Goal: Task Accomplishment & Management: Manage account settings

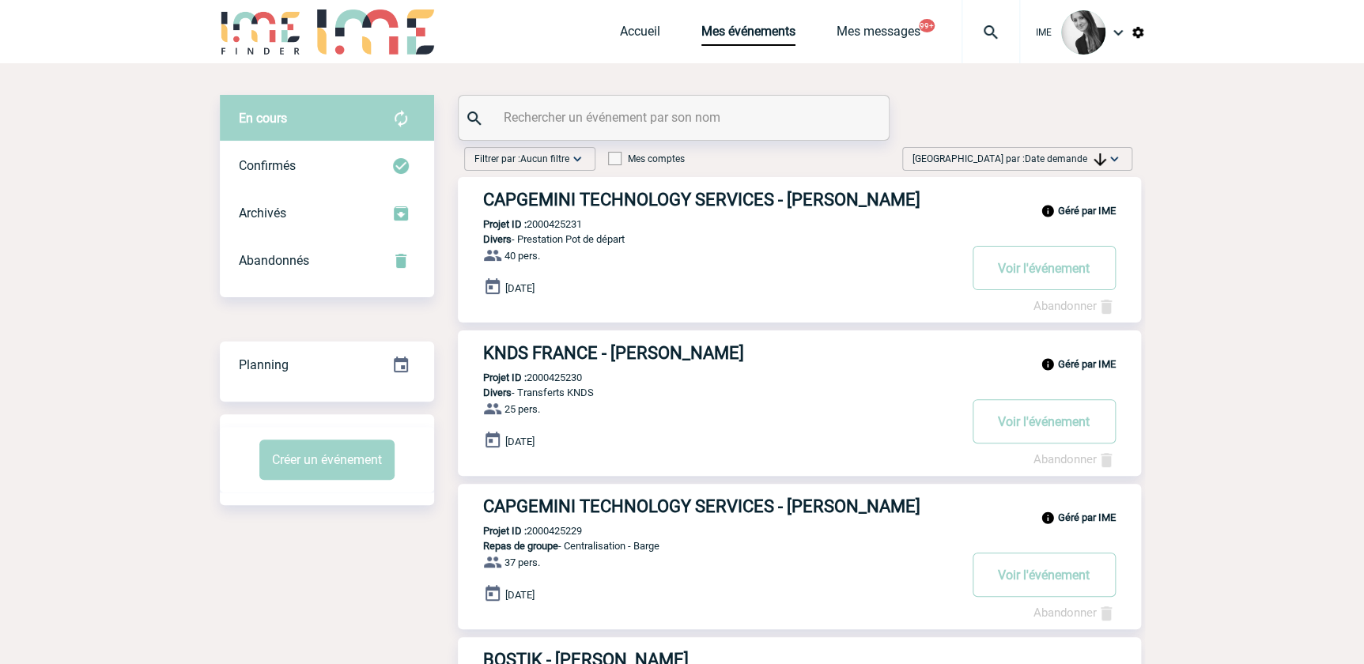
drag, startPoint x: 1079, startPoint y: 153, endPoint x: 1079, endPoint y: 195, distance: 42.7
click at [1079, 152] on span "Trier par : Date demande" at bounding box center [1009, 159] width 194 height 16
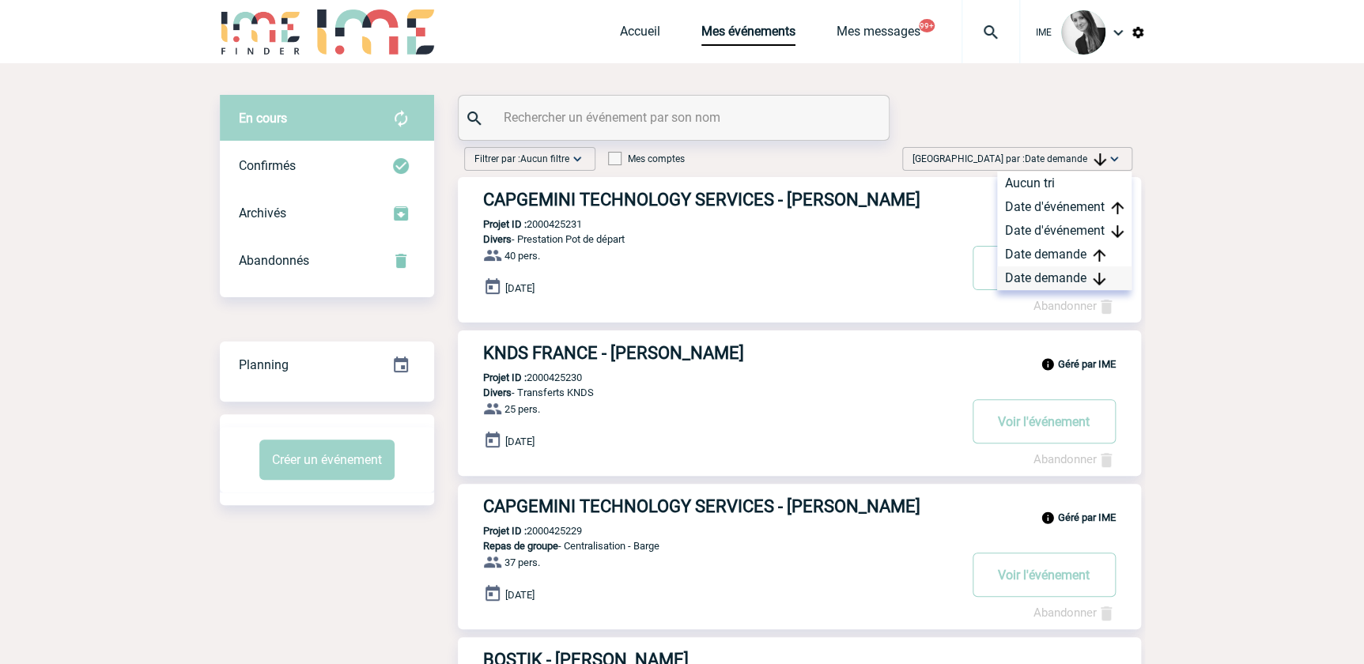
drag, startPoint x: 1066, startPoint y: 271, endPoint x: 1045, endPoint y: 274, distance: 21.6
click at [1066, 270] on div "Date demande" at bounding box center [1064, 278] width 134 height 24
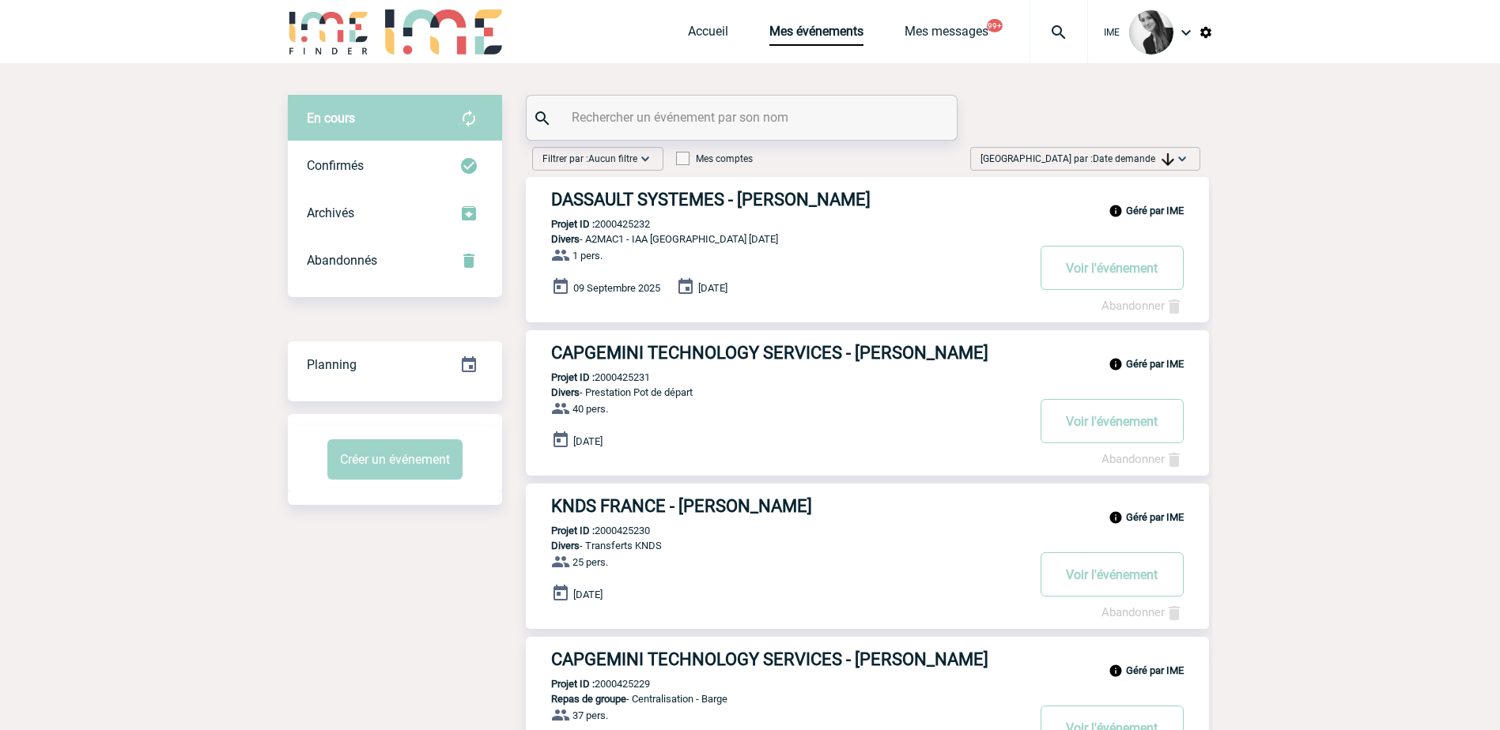
drag, startPoint x: 1145, startPoint y: 165, endPoint x: 1146, endPoint y: 185, distance: 19.8
click at [1145, 166] on span "Trier par : Date demande" at bounding box center [1077, 159] width 194 height 16
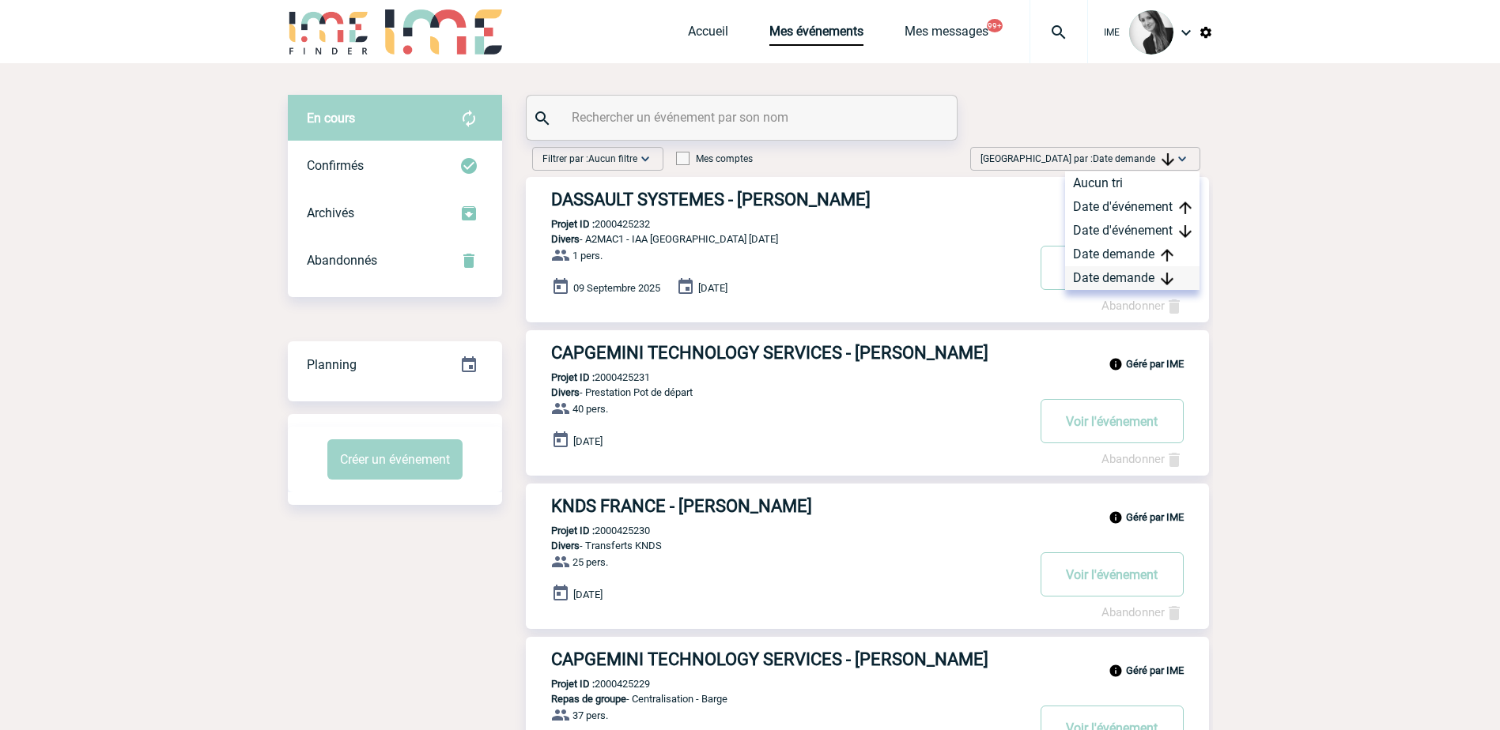
click at [1118, 281] on div "Date demande" at bounding box center [1132, 278] width 134 height 24
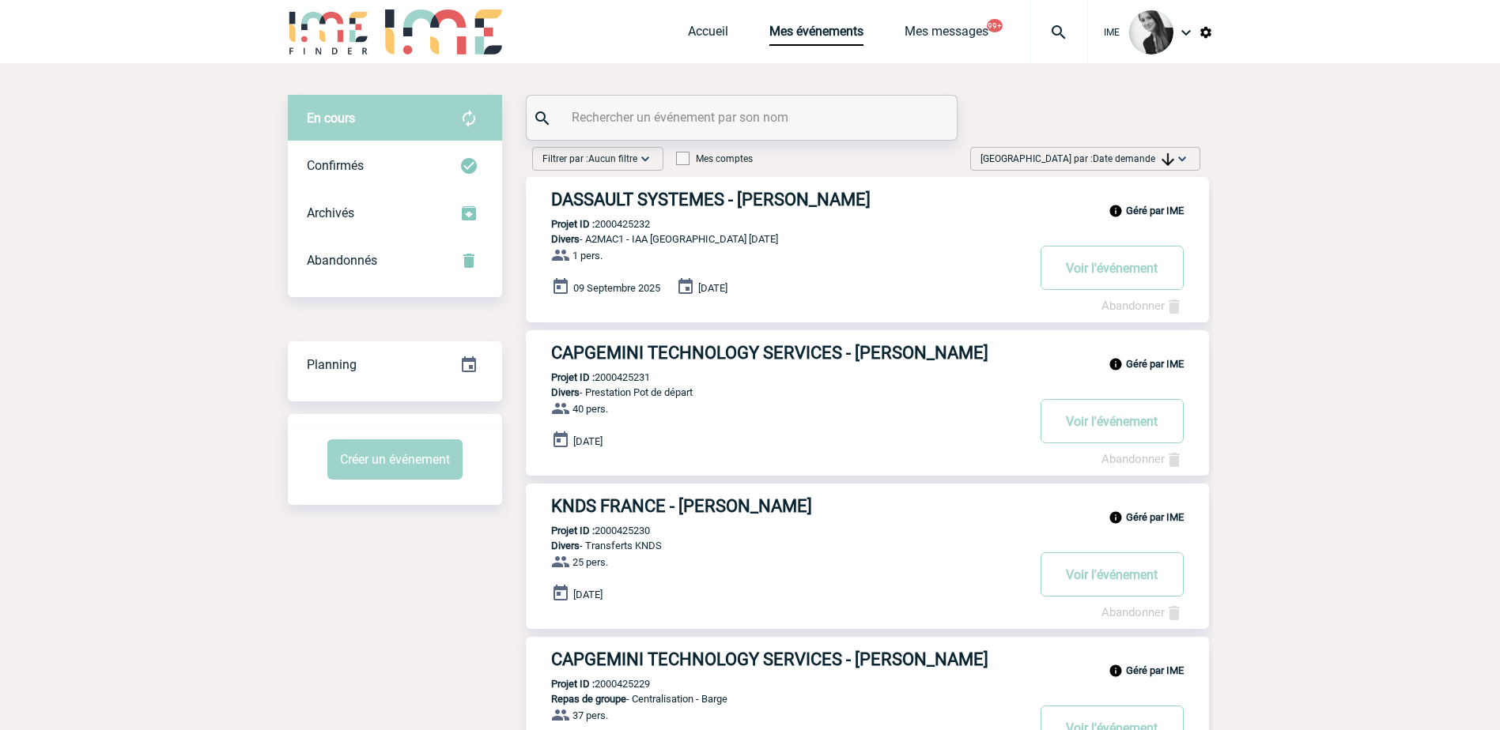
drag, startPoint x: 209, startPoint y: 379, endPoint x: 220, endPoint y: 379, distance: 11.1
click at [1168, 149] on div "Trier par : Date demande Aucun tri Date d'événement Date d'événement Date deman…" at bounding box center [1085, 159] width 230 height 24
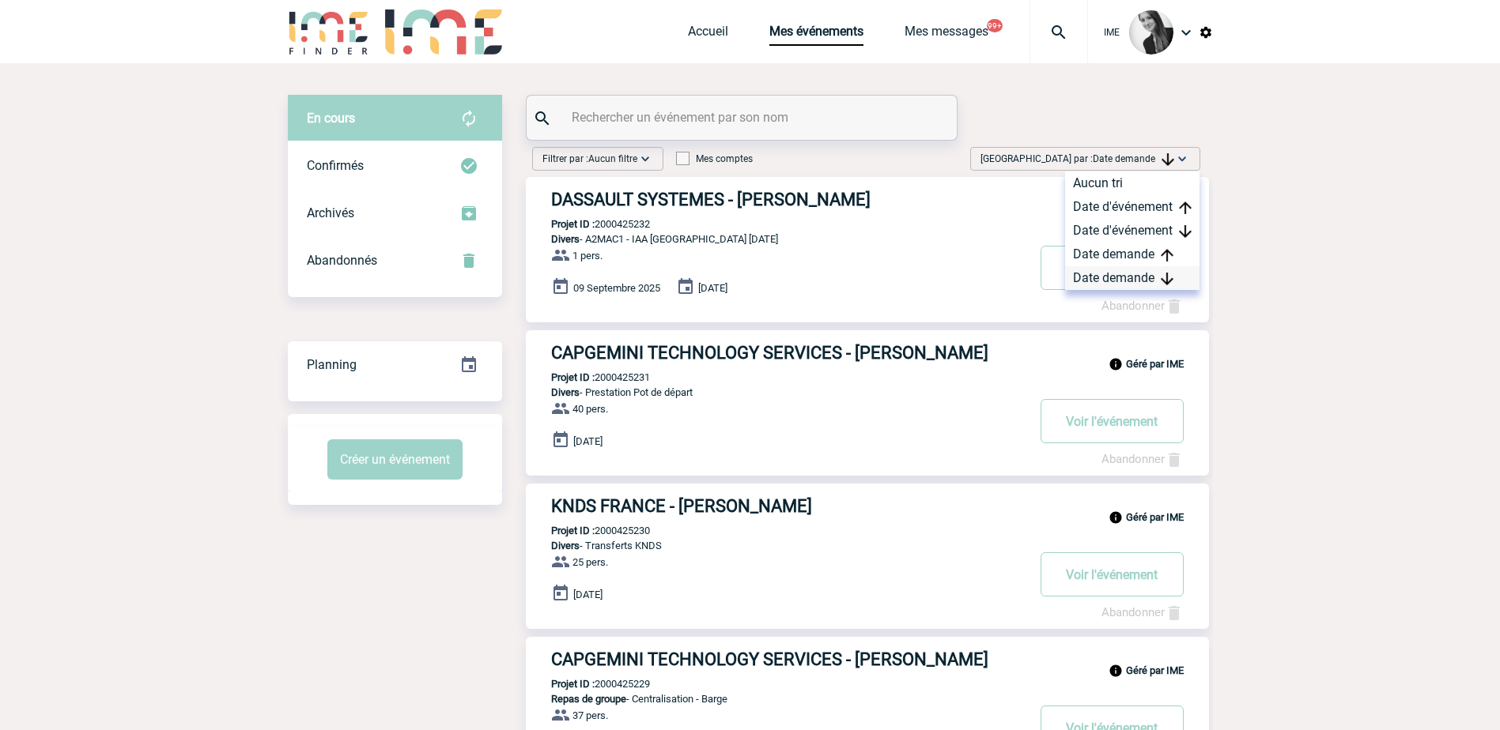
click at [1151, 276] on div "Date demande" at bounding box center [1132, 278] width 134 height 24
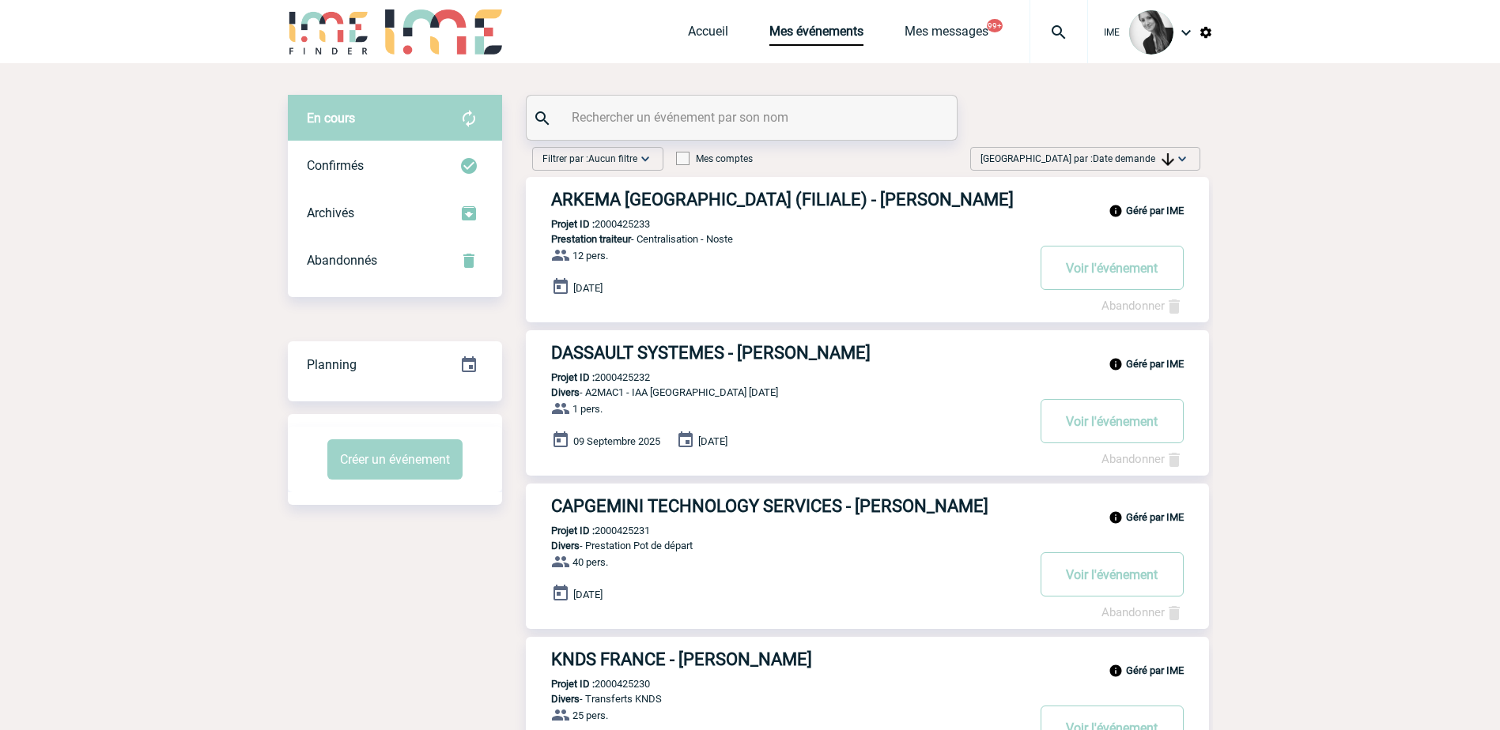
click at [1140, 154] on span "Date demande" at bounding box center [1133, 158] width 81 height 11
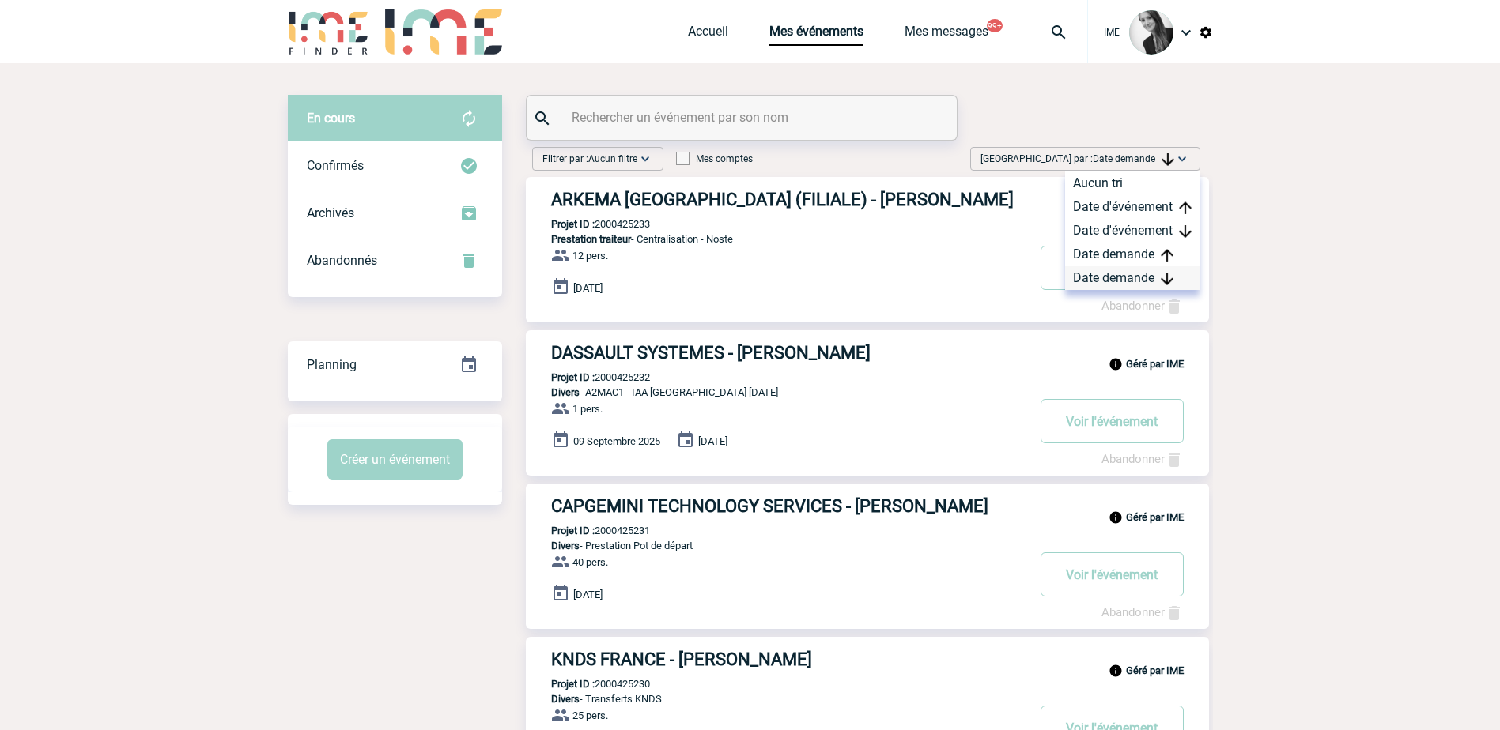
click at [1127, 274] on div "Date demande" at bounding box center [1132, 278] width 134 height 24
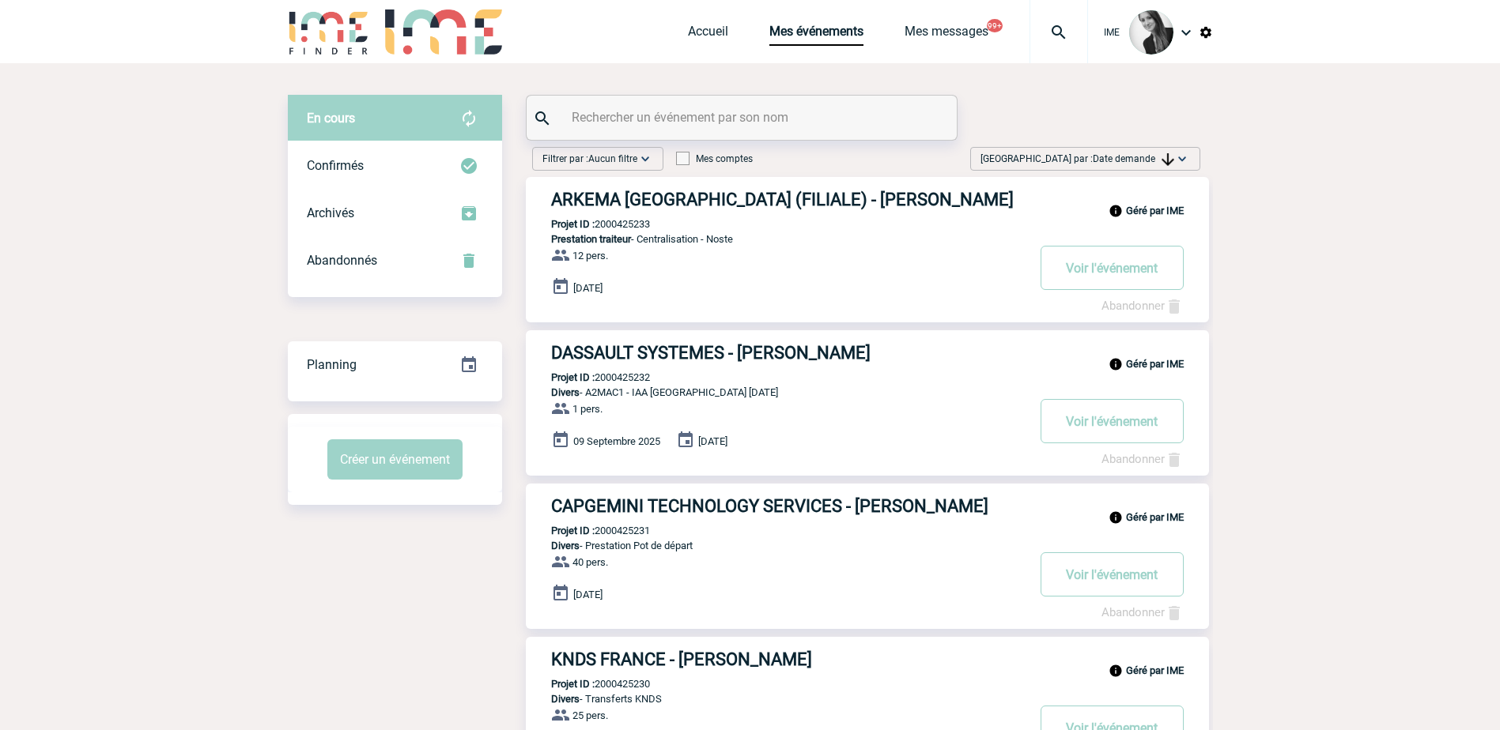
scroll to position [79, 0]
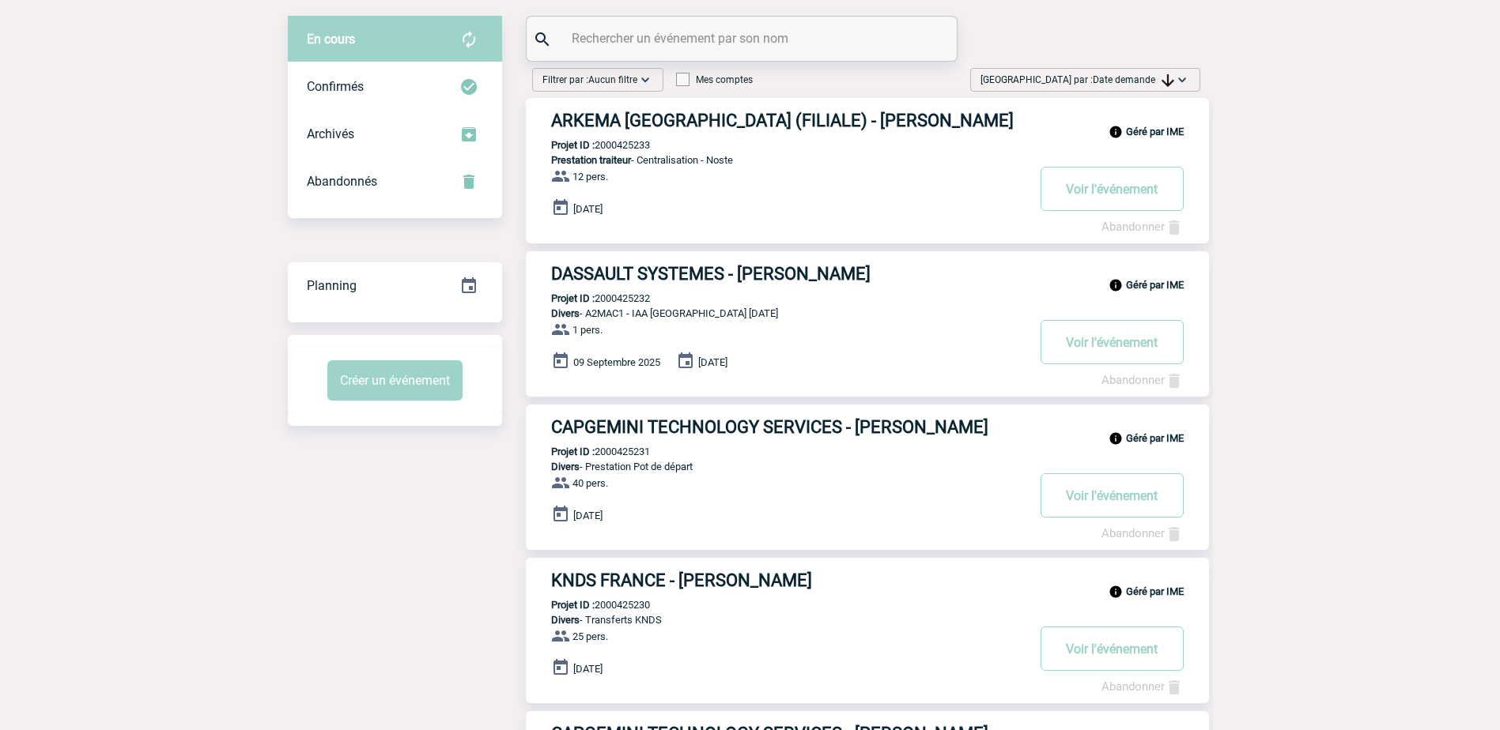
click at [1140, 74] on span "Date demande" at bounding box center [1133, 79] width 81 height 11
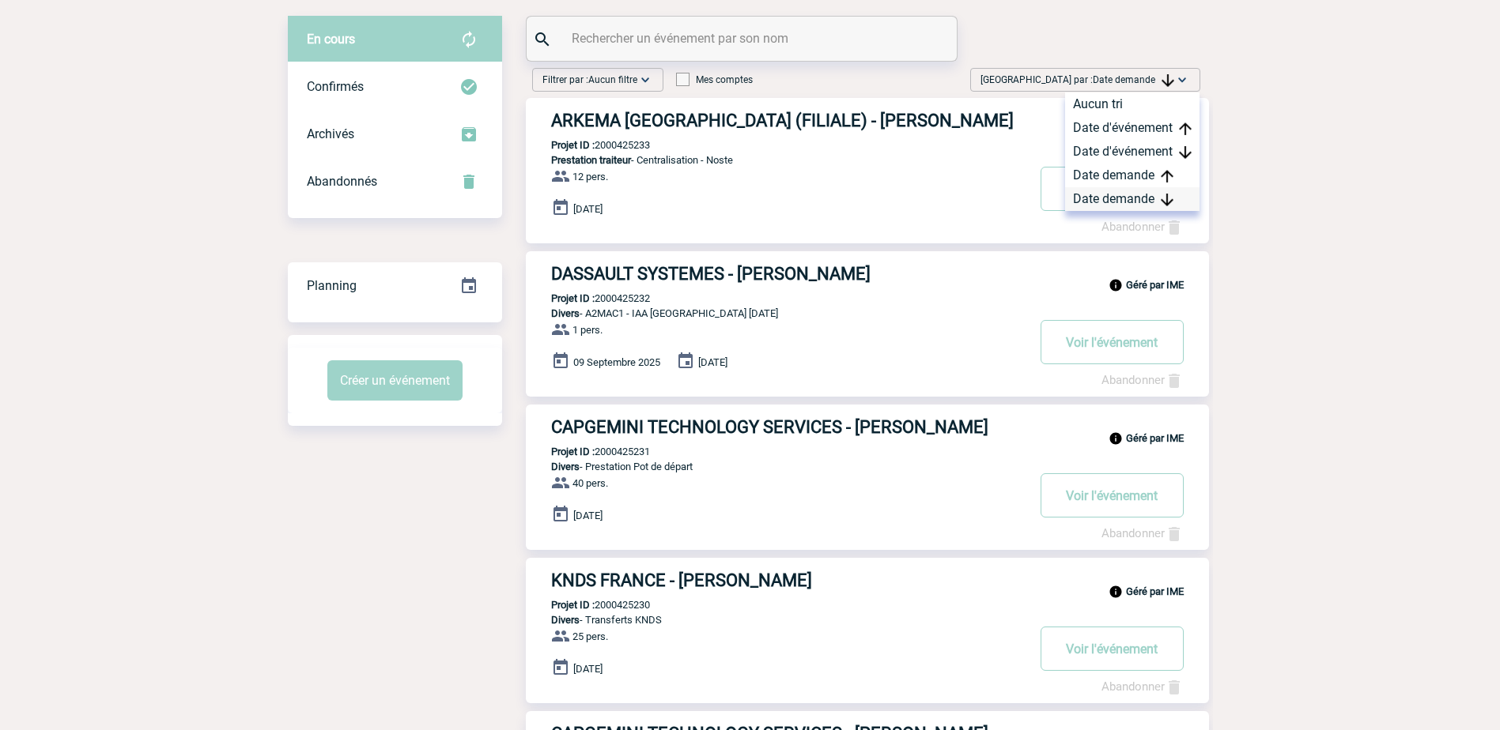
drag, startPoint x: 1140, startPoint y: 74, endPoint x: 1154, endPoint y: 206, distance: 132.0
click at [1154, 206] on div "Date demande" at bounding box center [1132, 199] width 134 height 24
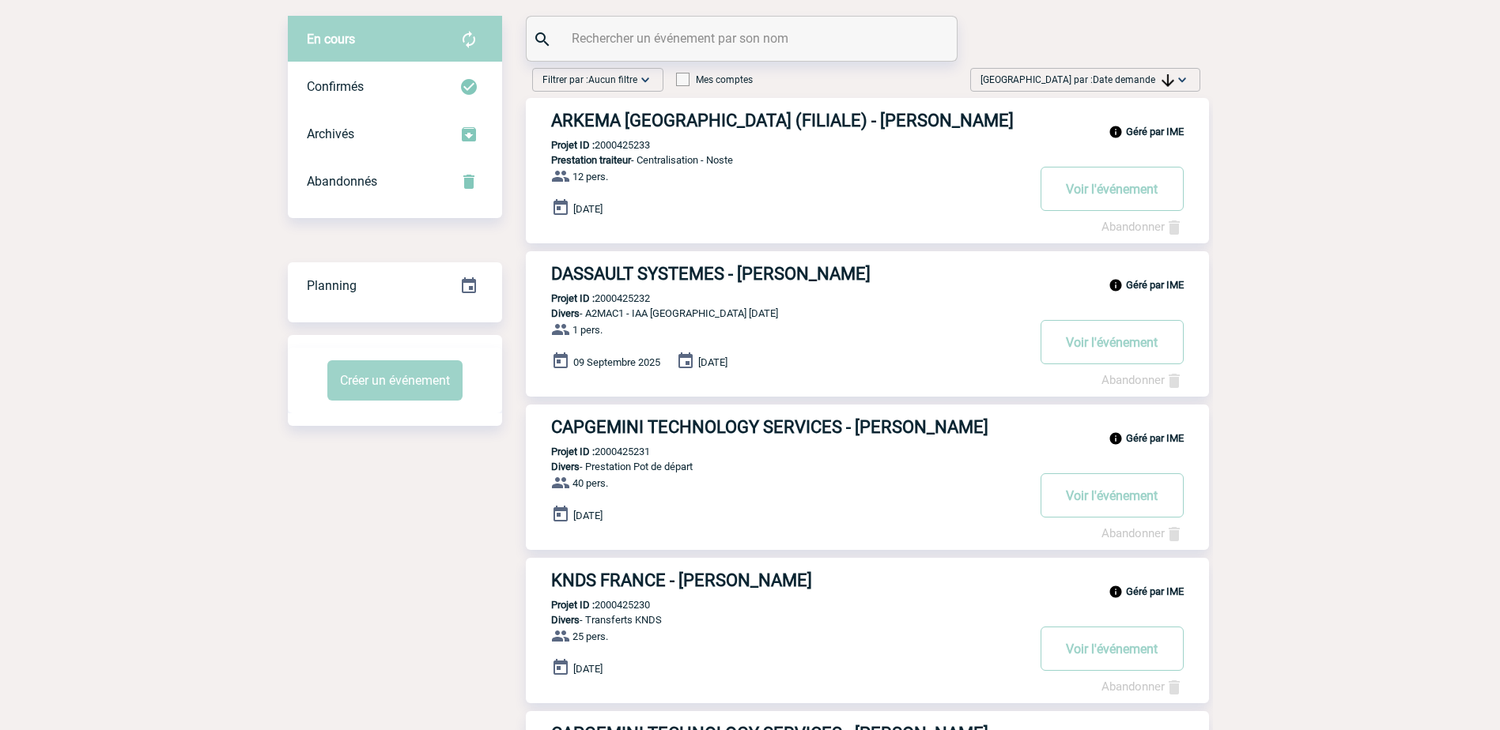
drag, startPoint x: 1128, startPoint y: 86, endPoint x: 1138, endPoint y: 130, distance: 45.3
click at [1128, 86] on span "Trier par : Date demande" at bounding box center [1077, 80] width 194 height 16
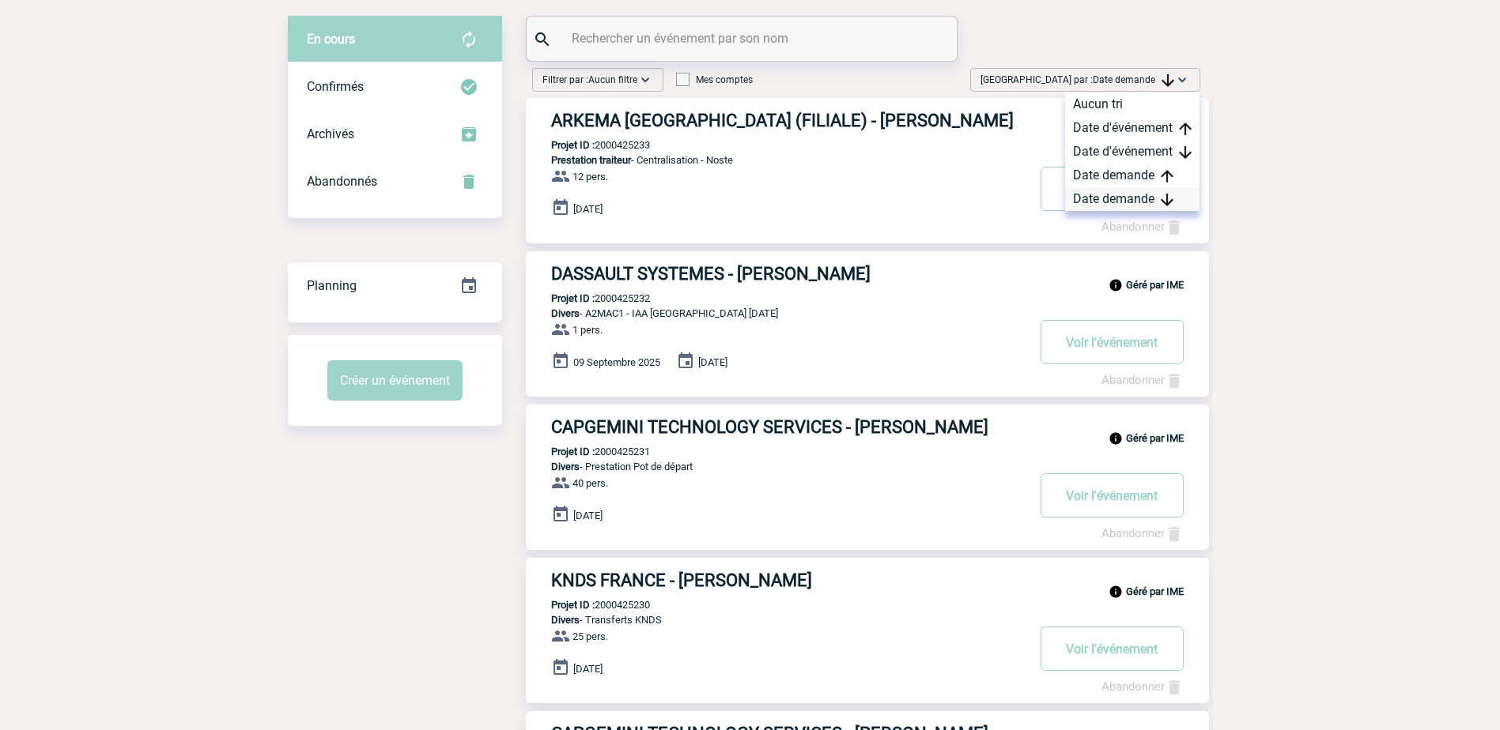
click at [1129, 191] on div "Date demande" at bounding box center [1132, 199] width 134 height 24
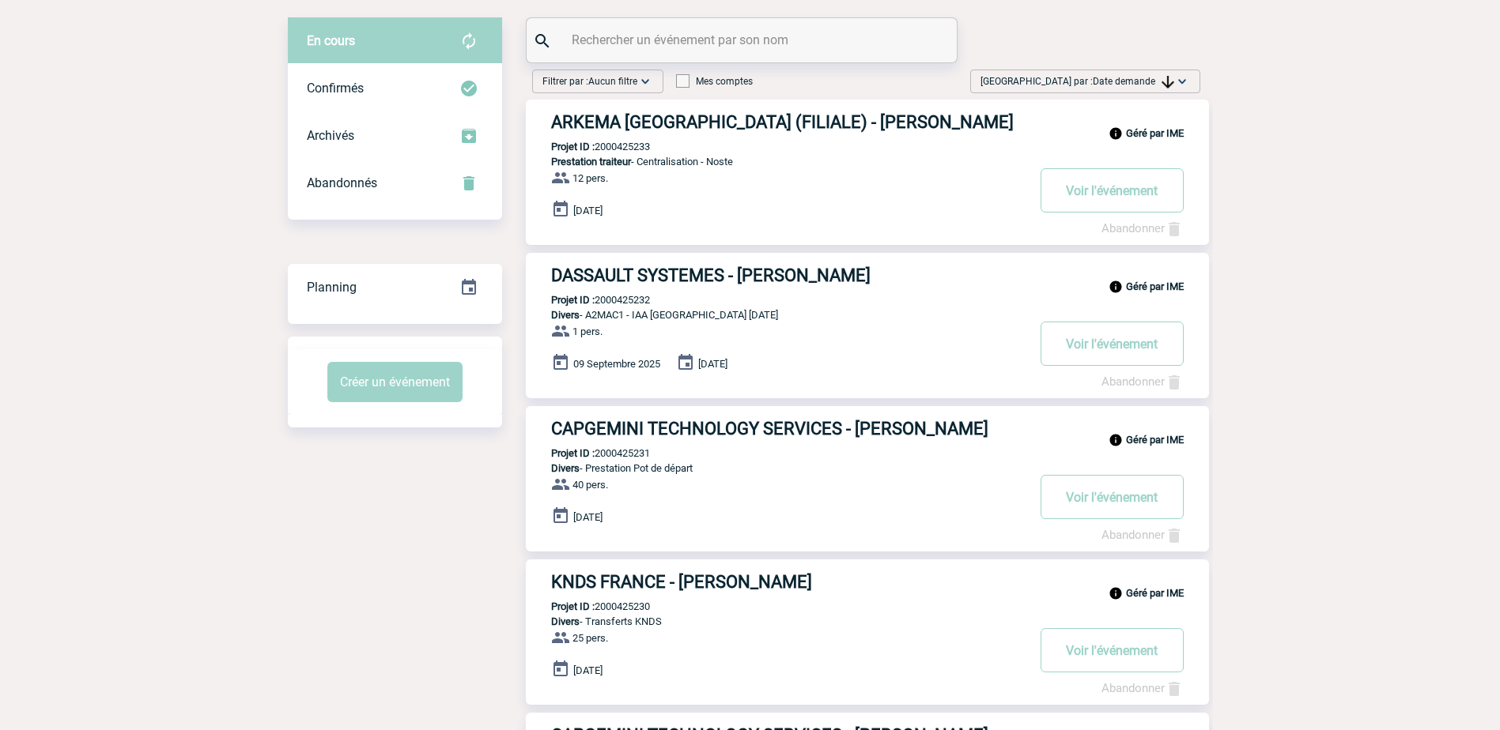
scroll to position [0, 0]
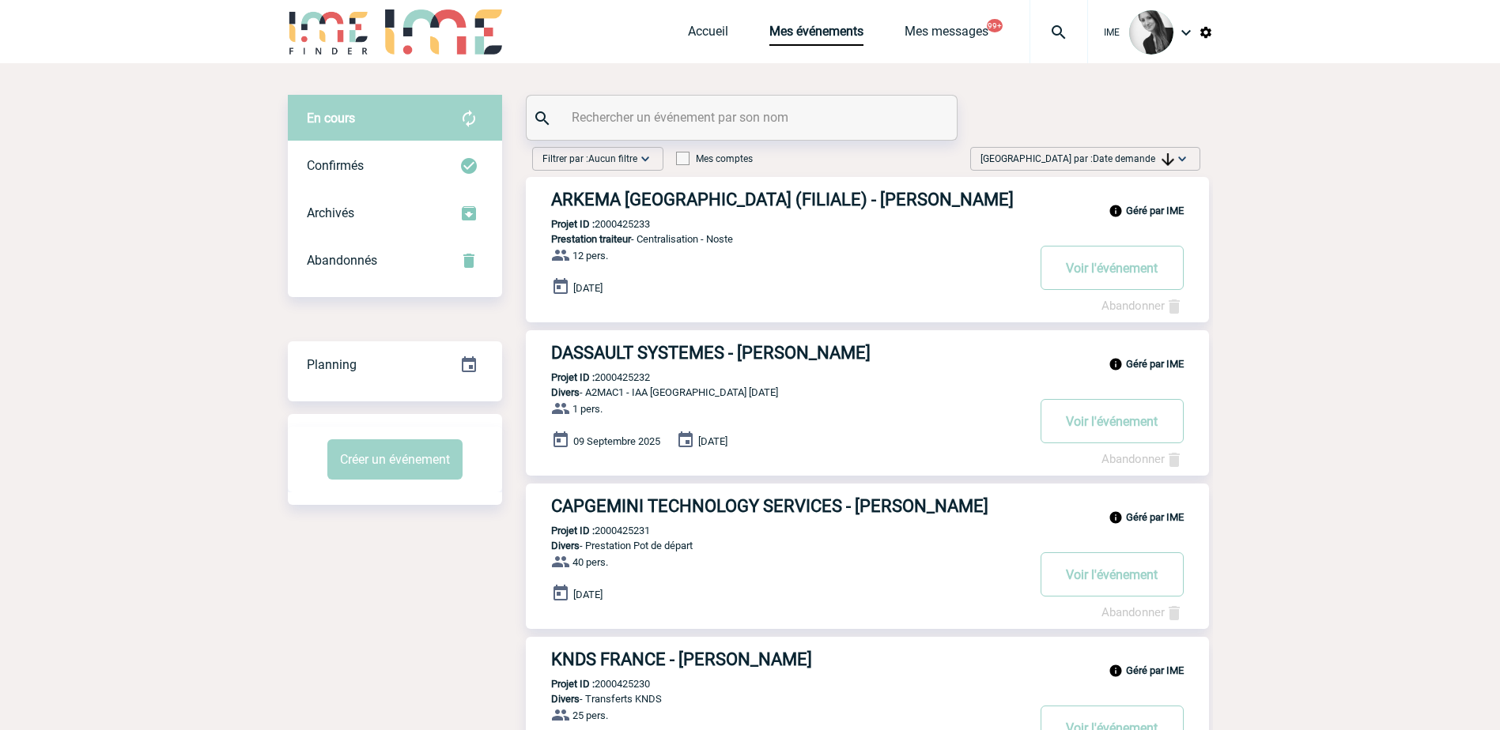
click at [1157, 149] on div "Trier par : Date demande Aucun tri Date d'événement Date d'événement Date deman…" at bounding box center [1085, 159] width 230 height 24
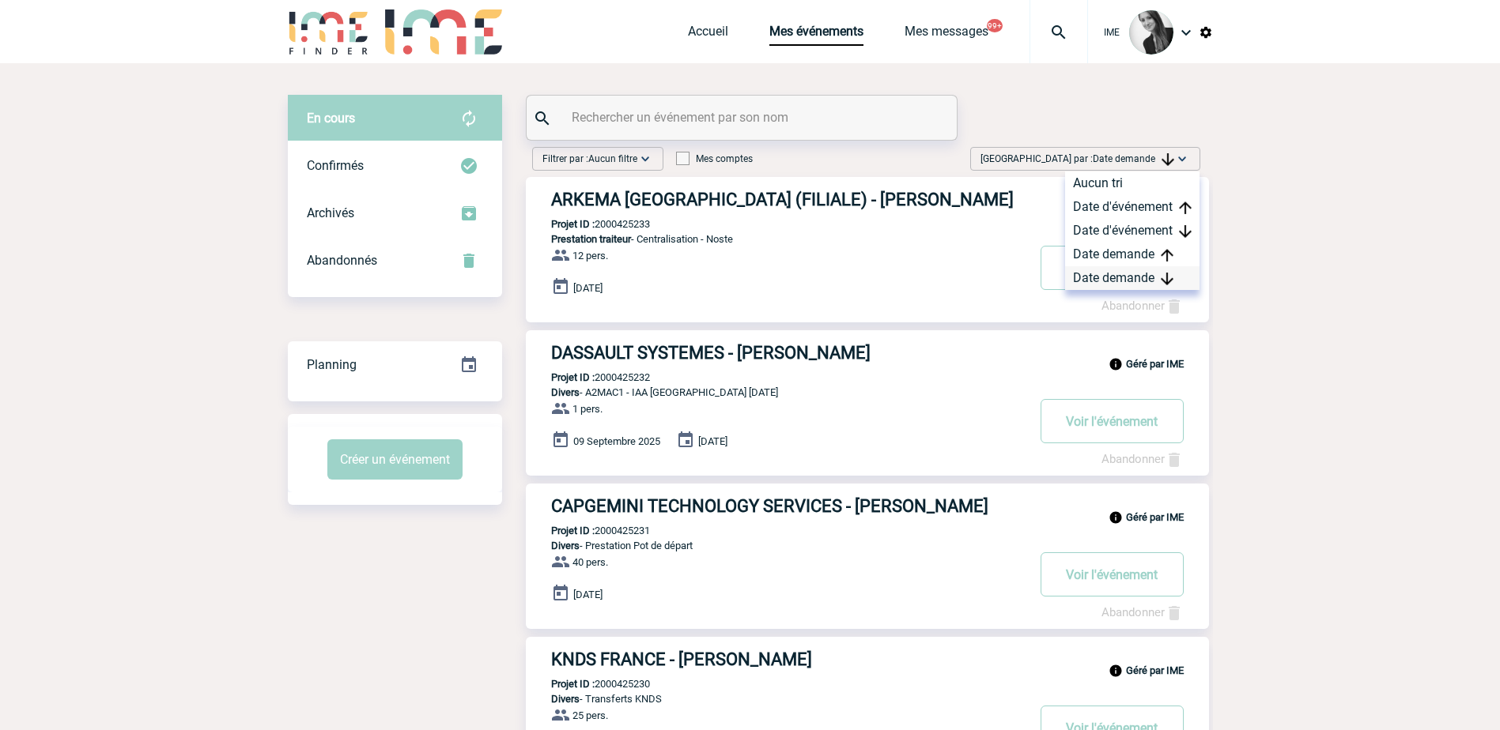
click at [1115, 273] on div "Date demande" at bounding box center [1132, 278] width 134 height 24
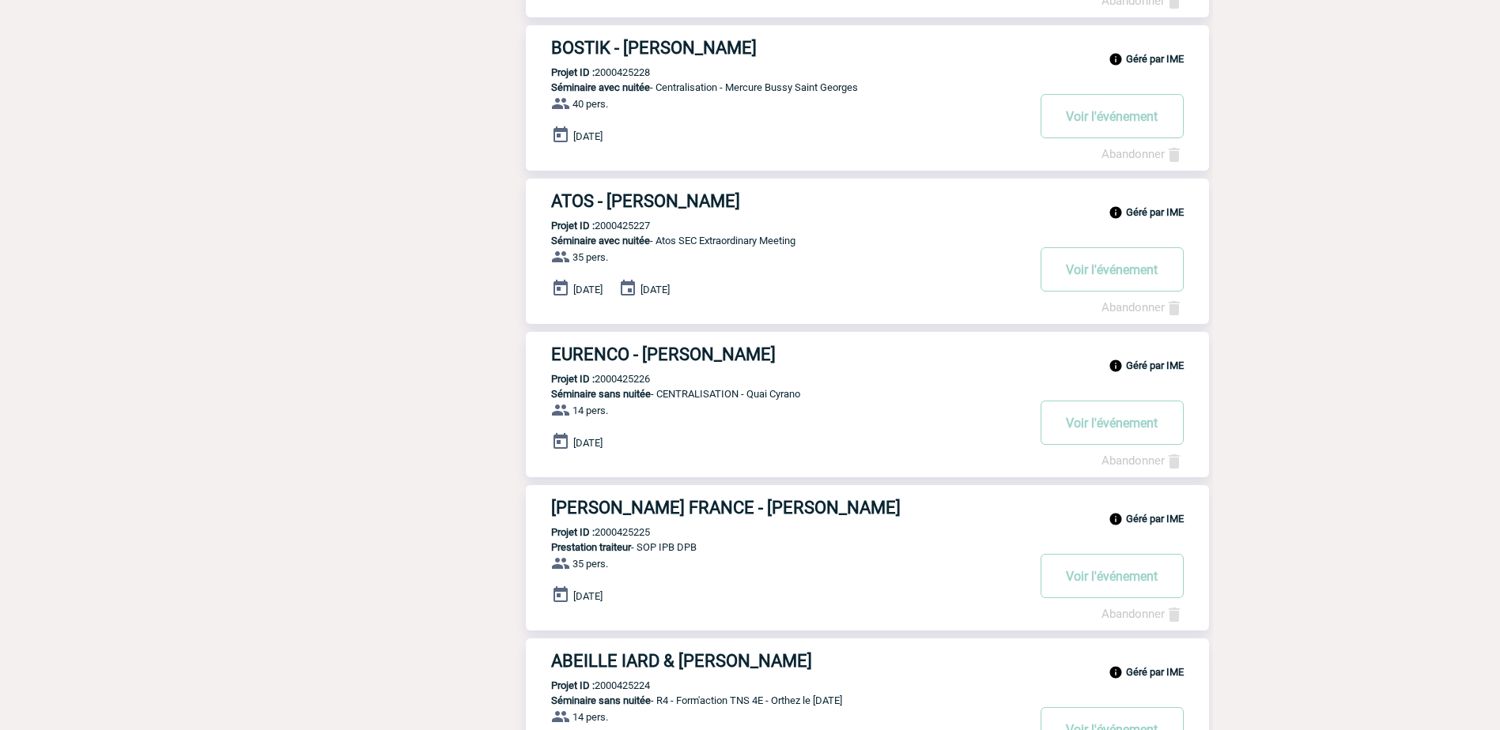
scroll to position [1070, 0]
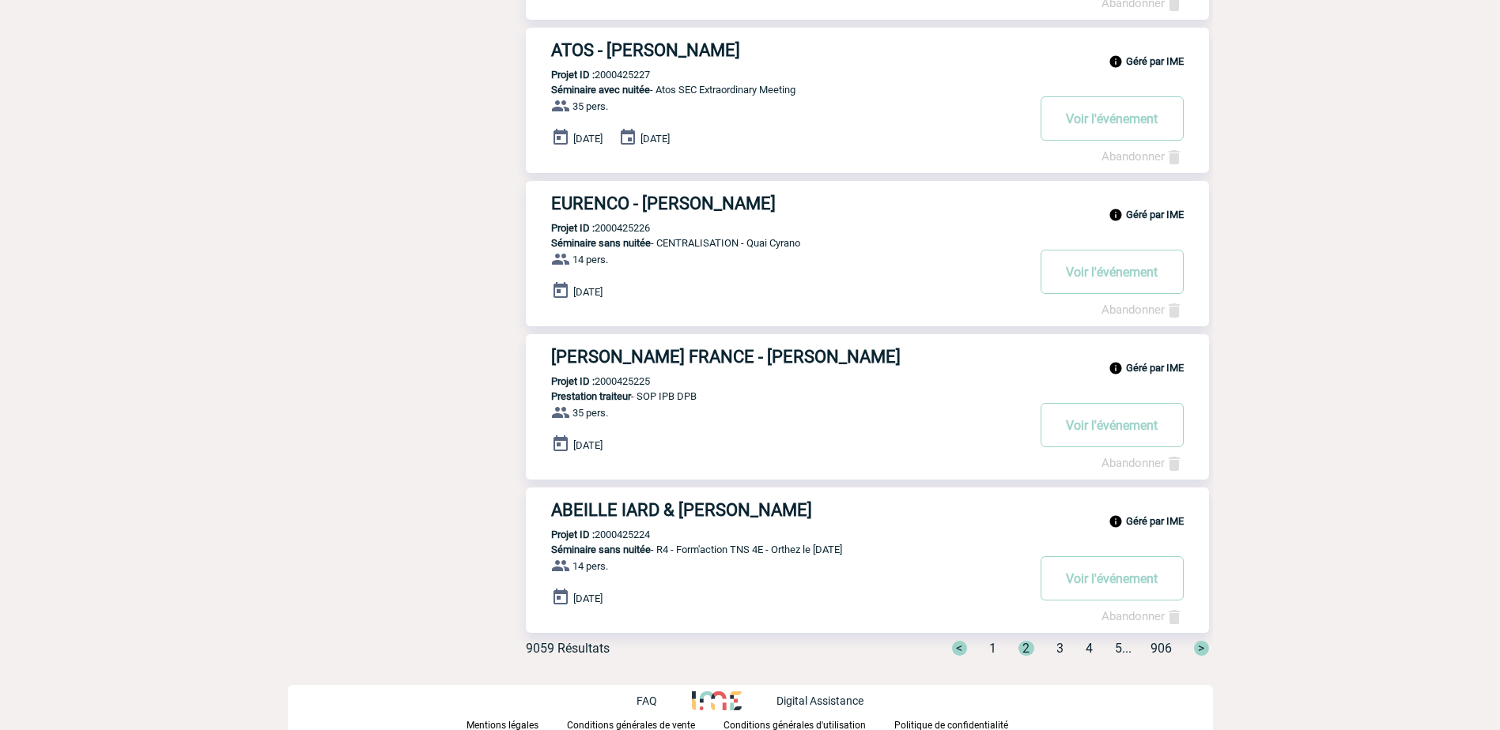
click at [989, 646] on span "1" at bounding box center [992, 648] width 7 height 15
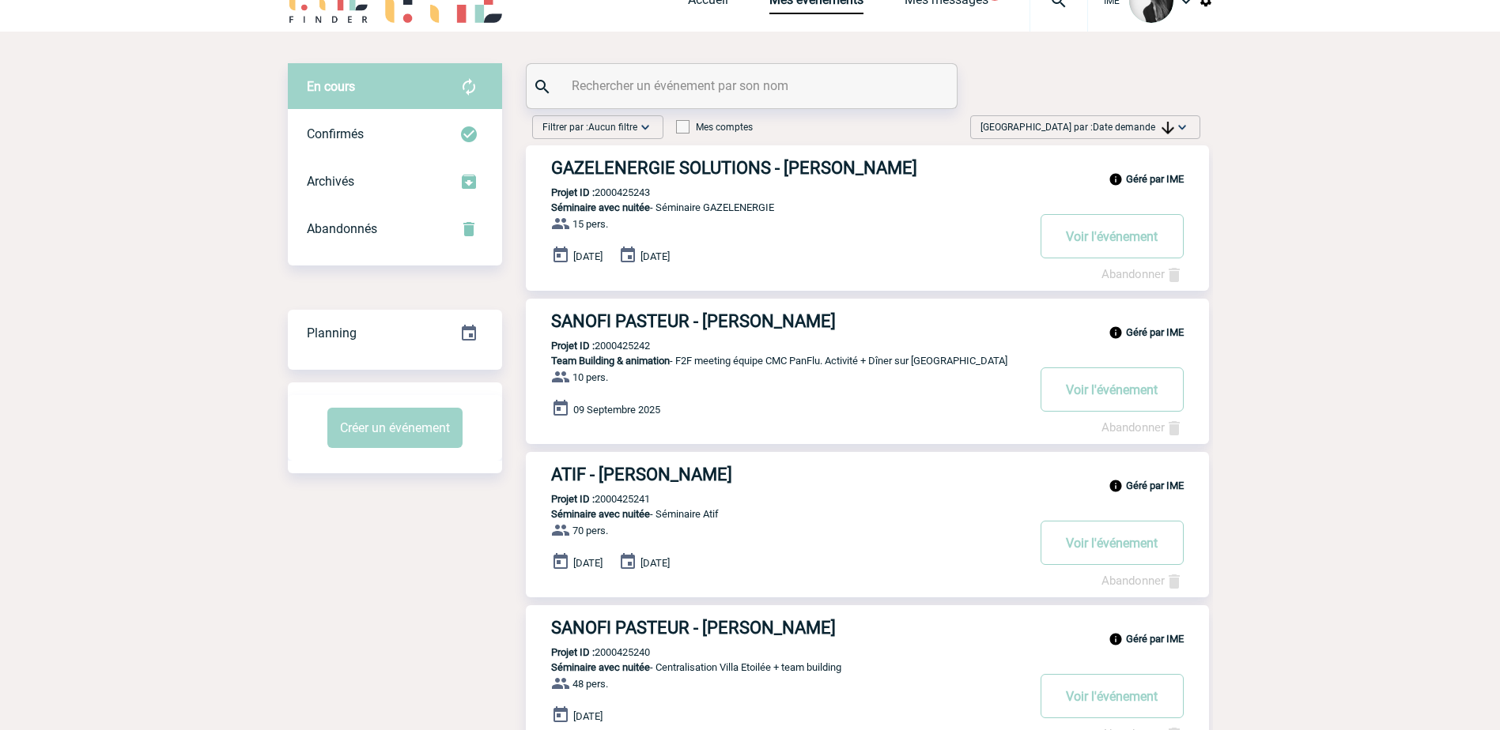
scroll to position [0, 0]
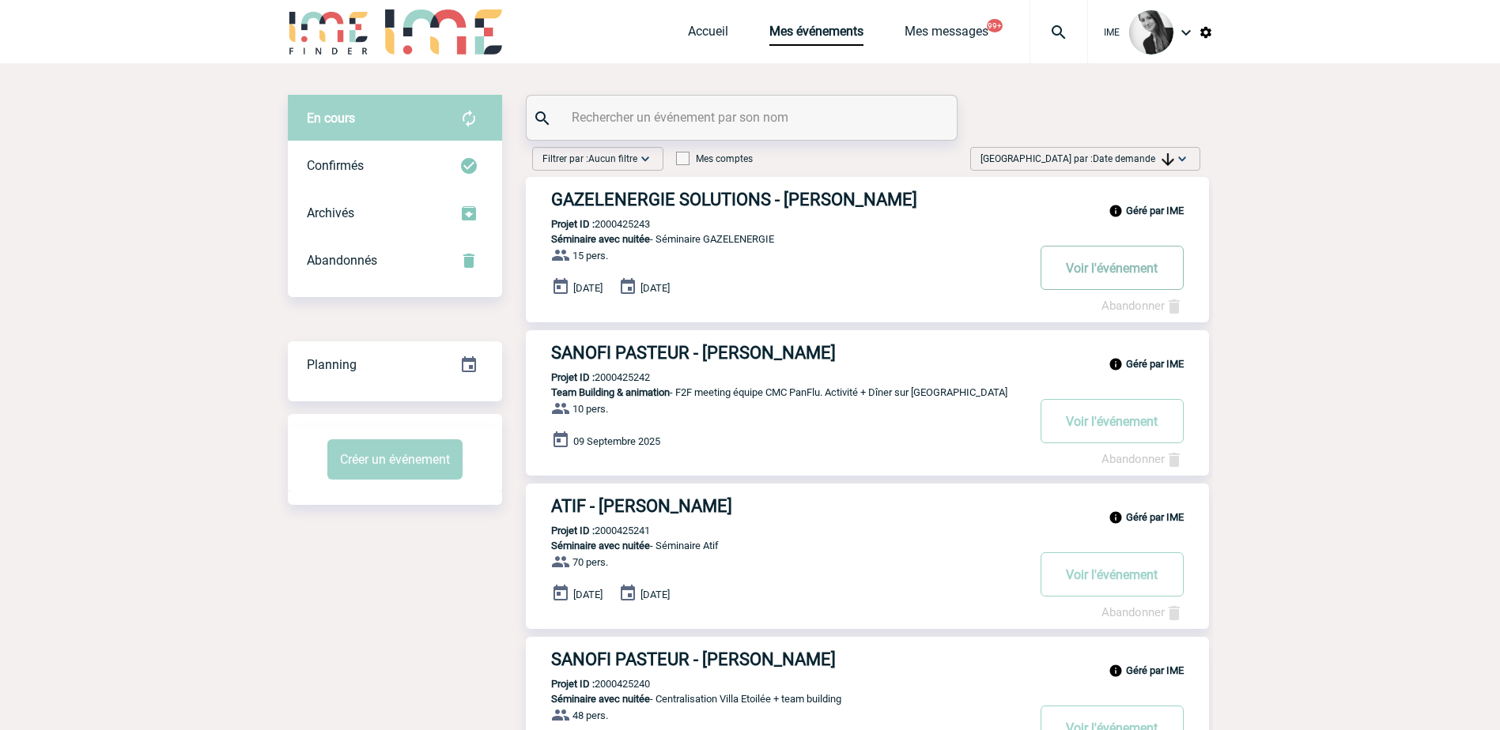
click at [1093, 270] on button "Voir l'événement" at bounding box center [1111, 268] width 143 height 44
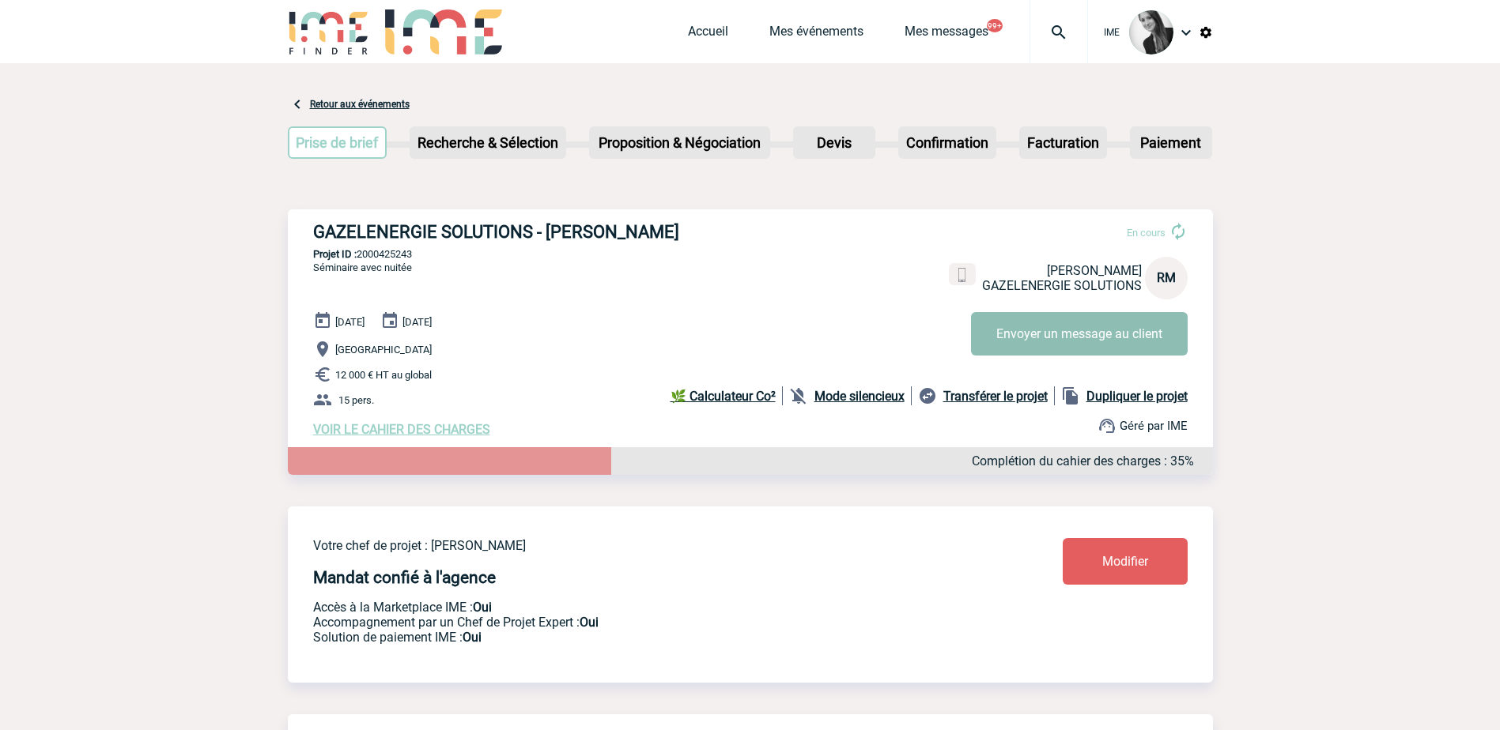
click at [1094, 327] on button "Envoyer un message au client" at bounding box center [1079, 333] width 217 height 43
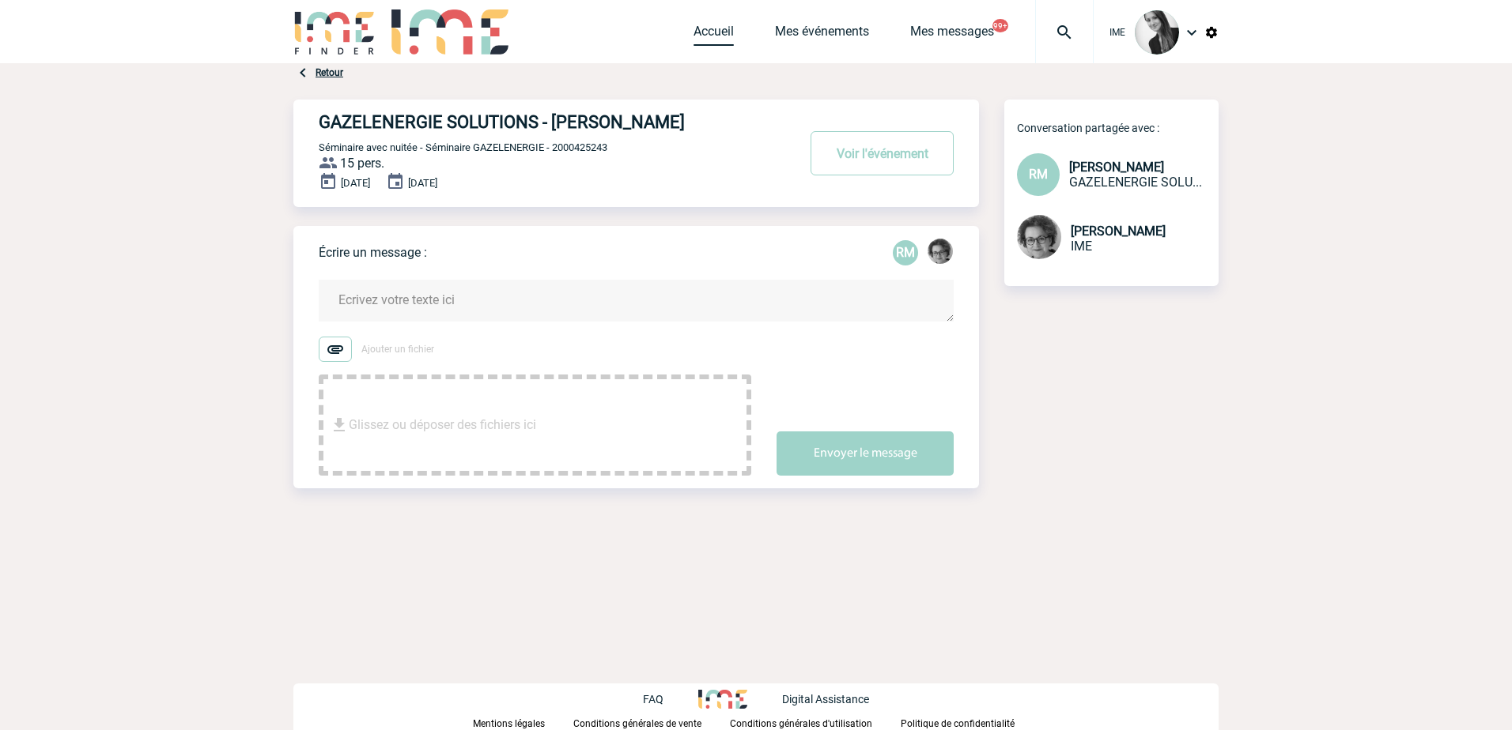
click at [705, 30] on link "Accueil" at bounding box center [713, 35] width 40 height 22
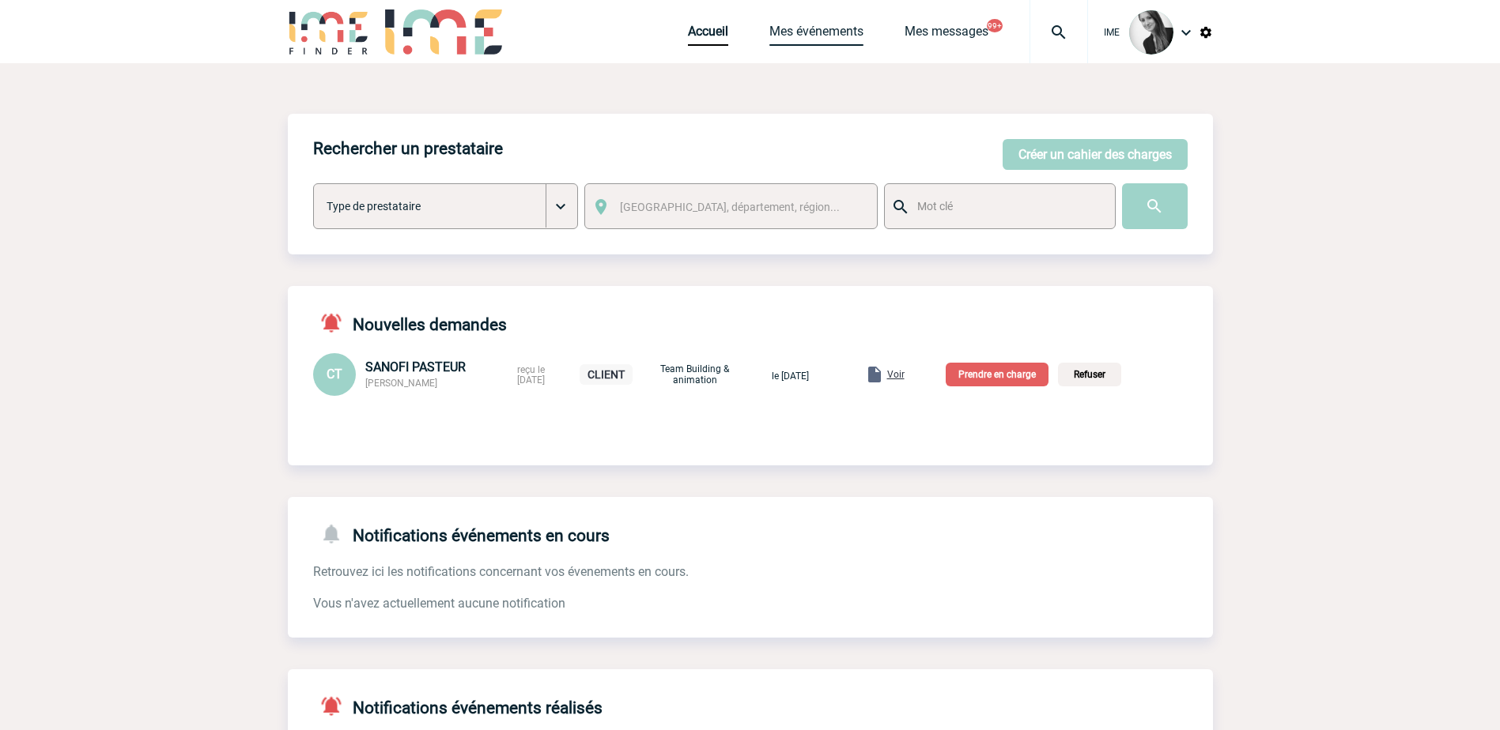
click at [787, 30] on link "Mes événements" at bounding box center [816, 35] width 94 height 22
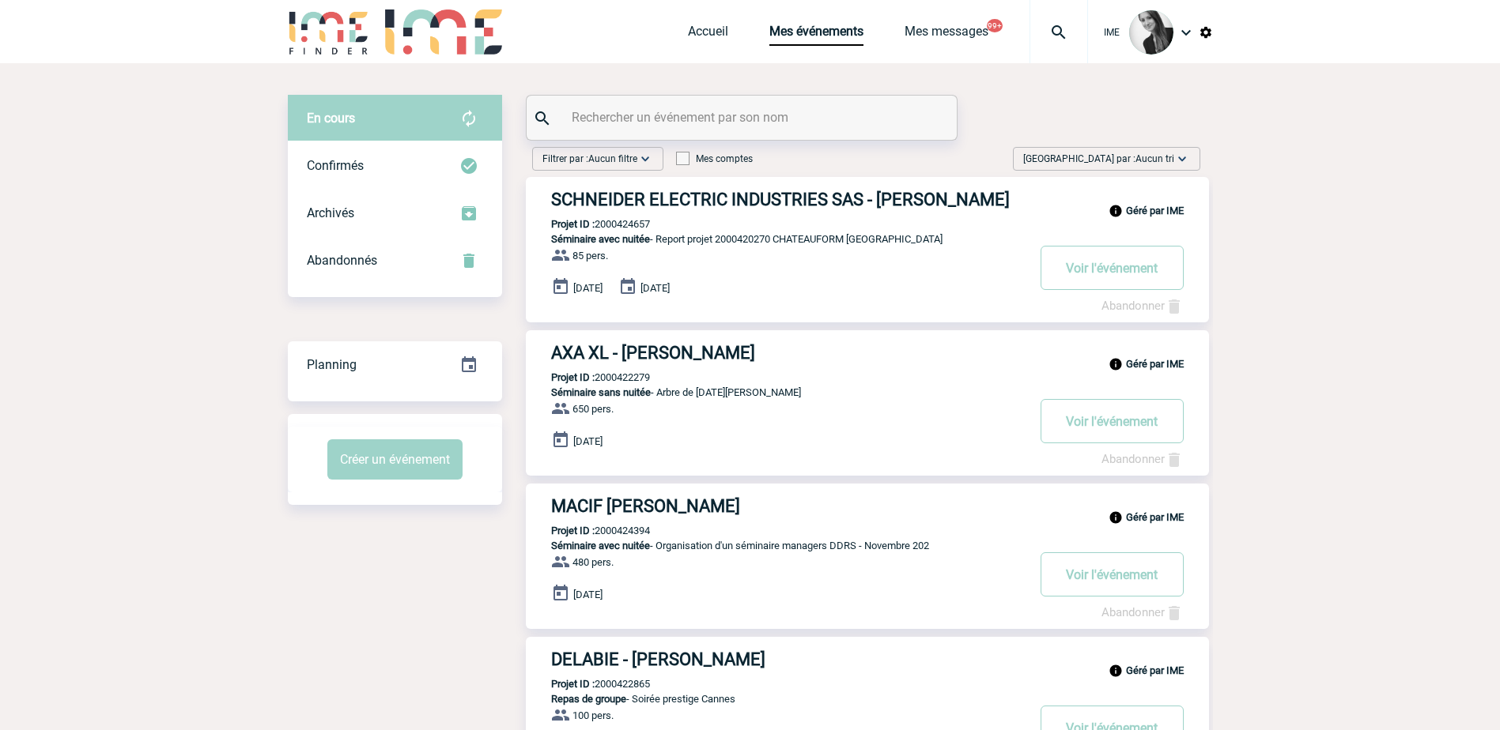
drag, startPoint x: 1176, startPoint y: 164, endPoint x: 1176, endPoint y: 187, distance: 22.9
click at [1176, 164] on img at bounding box center [1182, 159] width 16 height 16
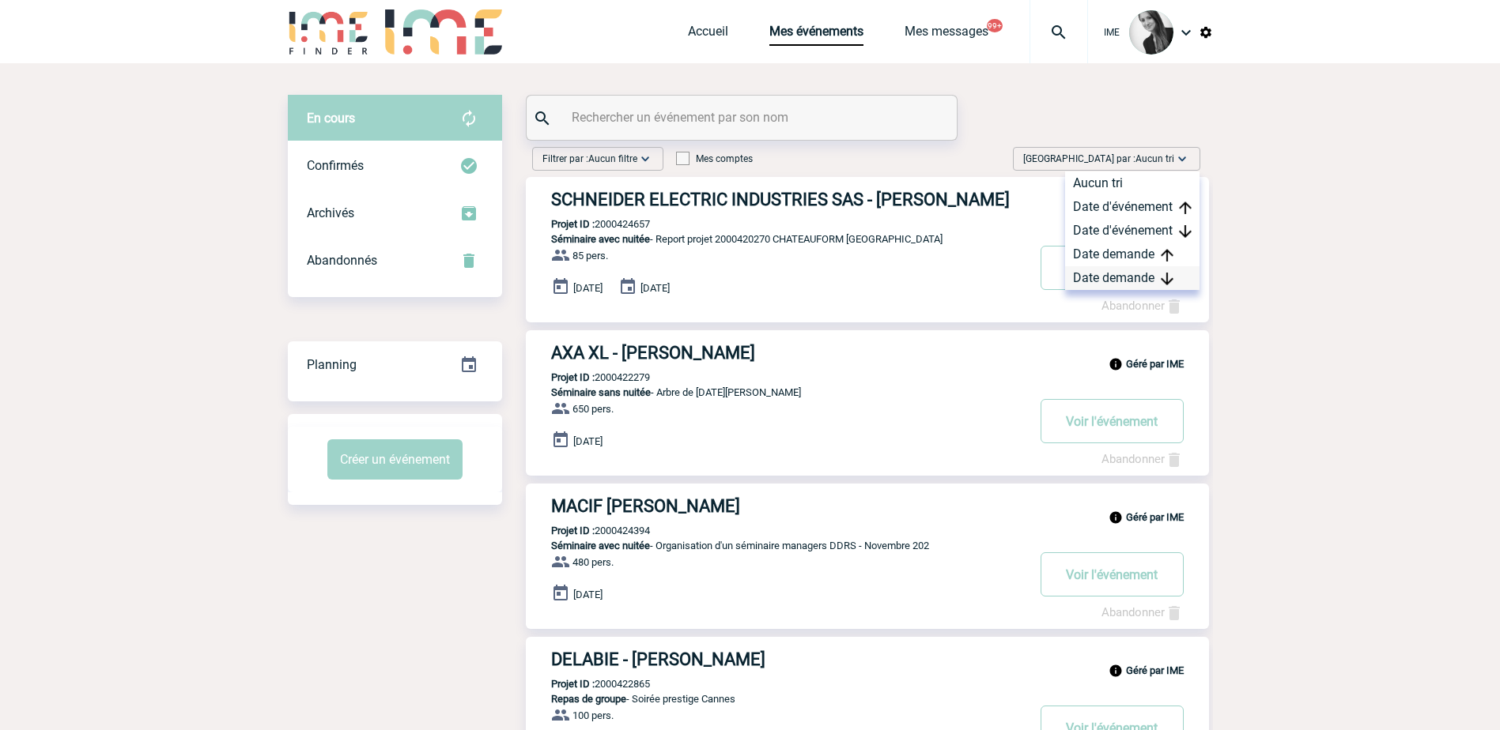
click at [1149, 274] on div "Date demande" at bounding box center [1132, 278] width 134 height 24
